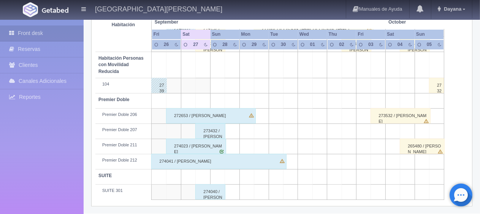
click at [219, 119] on div "272653 / [PERSON_NAME]" at bounding box center [211, 115] width 90 height 15
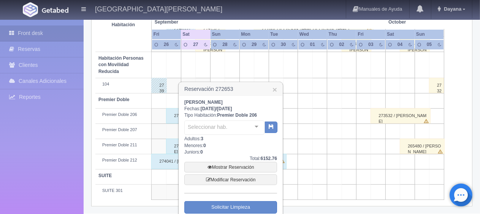
scroll to position [440, 0]
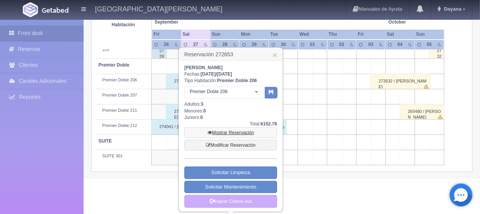
click at [244, 131] on link "Mostrar Reservación" at bounding box center [230, 132] width 93 height 11
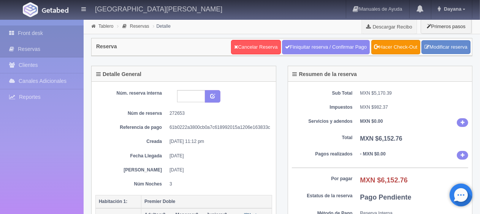
click at [39, 36] on link "Front desk" at bounding box center [42, 33] width 84 height 16
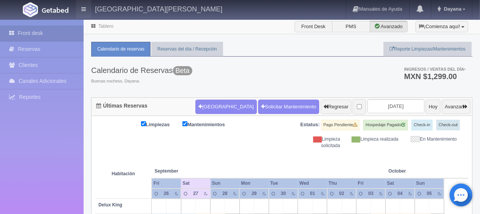
drag, startPoint x: 325, startPoint y: 129, endPoint x: 77, endPoint y: 1, distance: 279.2
